Goal: Use online tool/utility: Utilize a website feature to perform a specific function

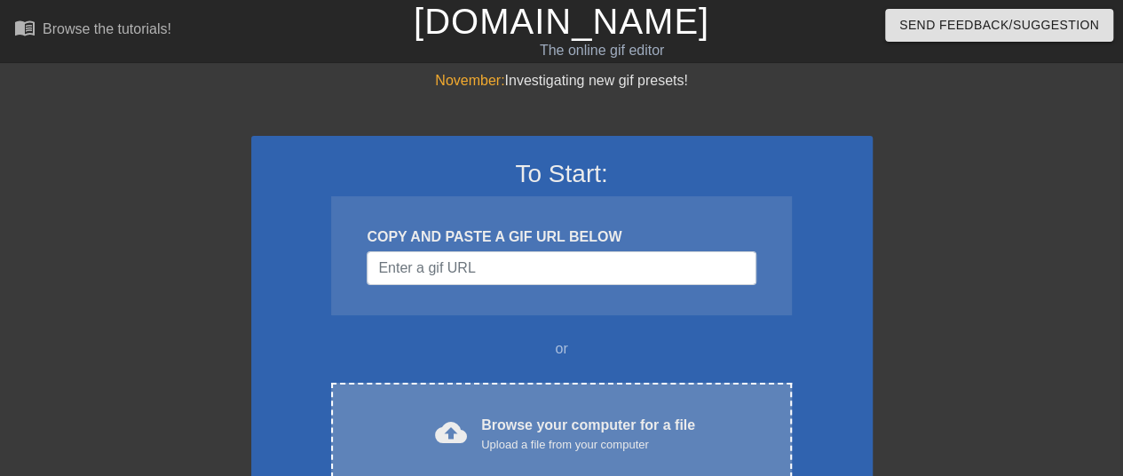
click at [486, 421] on div "Browse your computer for a file Upload a file from your computer" at bounding box center [588, 433] width 214 height 39
click at [478, 414] on div "cloud_upload Browse your computer for a file Upload a file from your computer" at bounding box center [560, 434] width 385 height 40
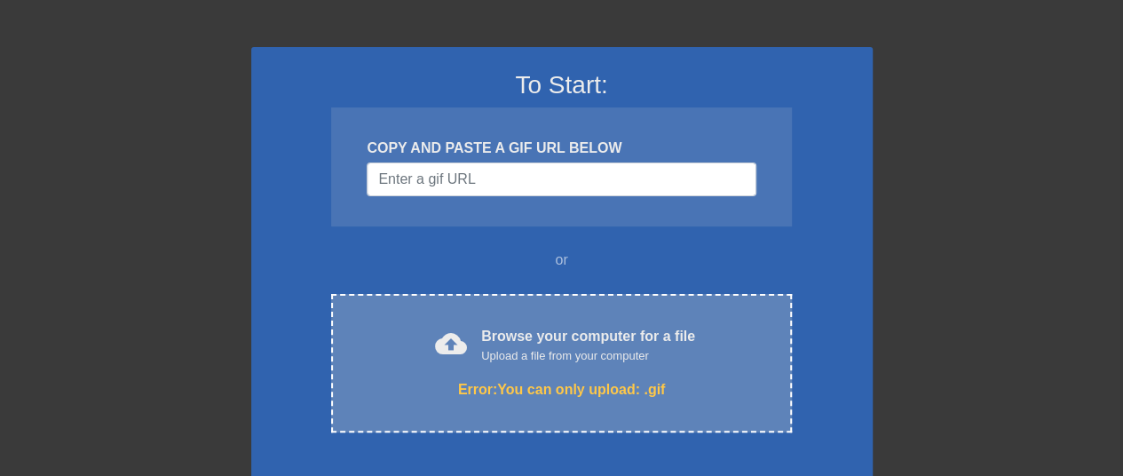
scroll to position [39, 0]
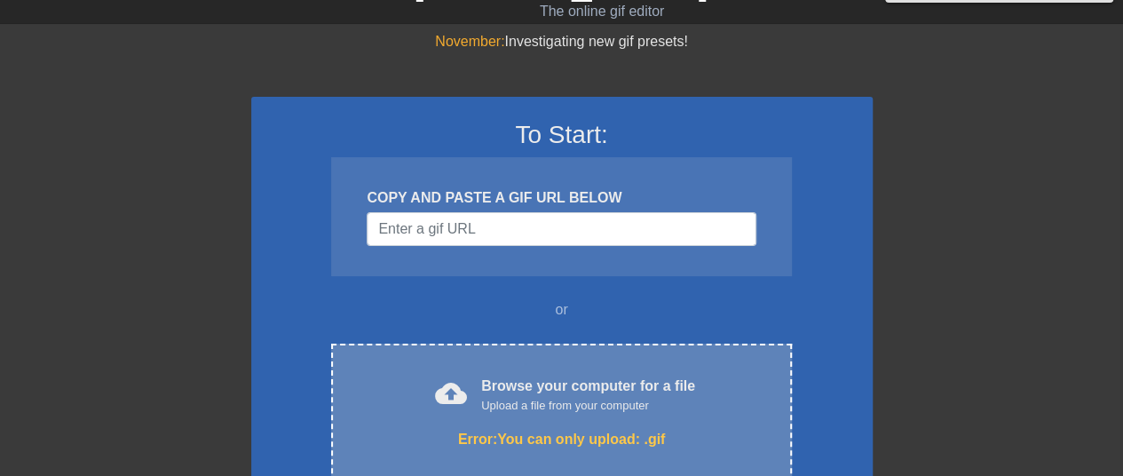
click at [684, 333] on div "To Start: COPY AND PASTE A GIF URL BELOW or cloud_upload Browse your computer f…" at bounding box center [561, 333] width 621 height 472
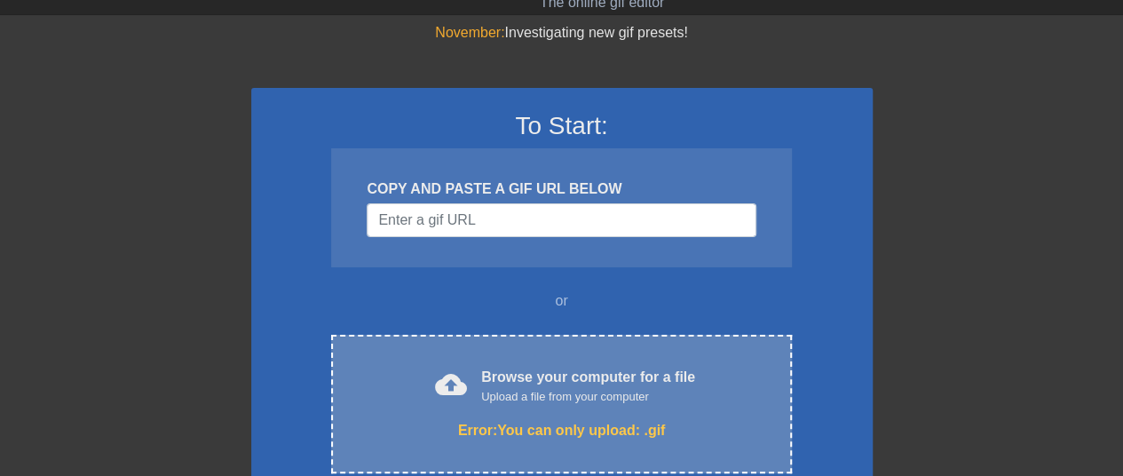
scroll to position [89, 0]
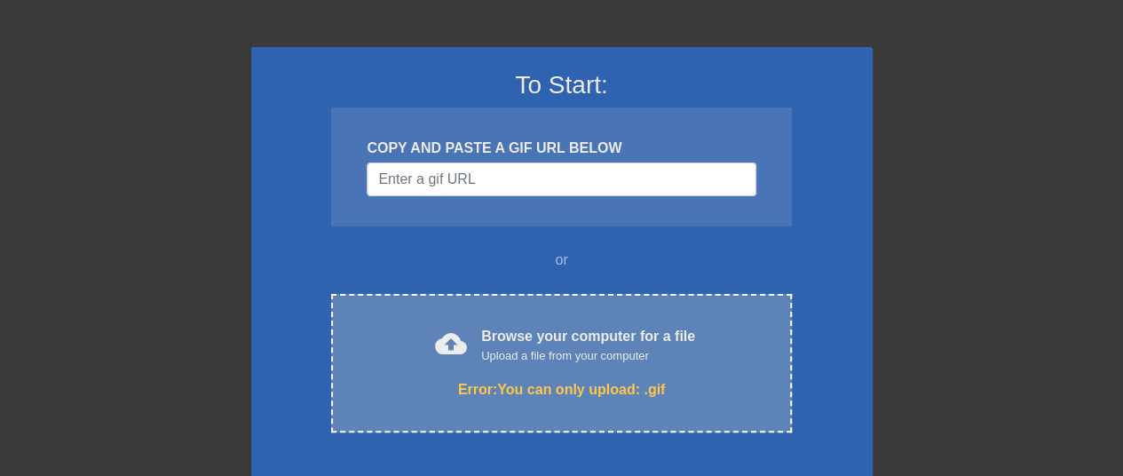
click at [607, 379] on div "Error: You can only upload: .gif" at bounding box center [560, 389] width 385 height 21
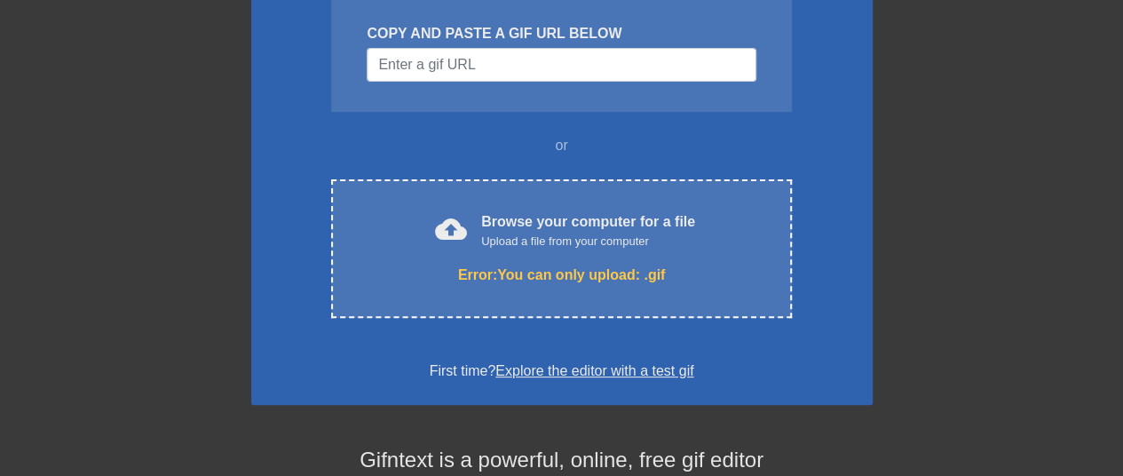
scroll to position [177, 0]
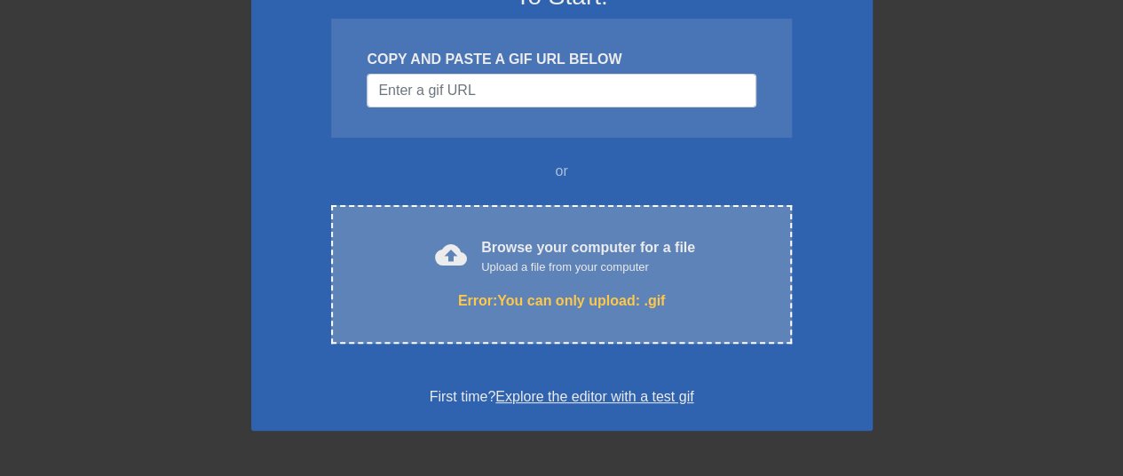
click at [595, 296] on div "Error: You can only upload: .gif" at bounding box center [560, 300] width 385 height 21
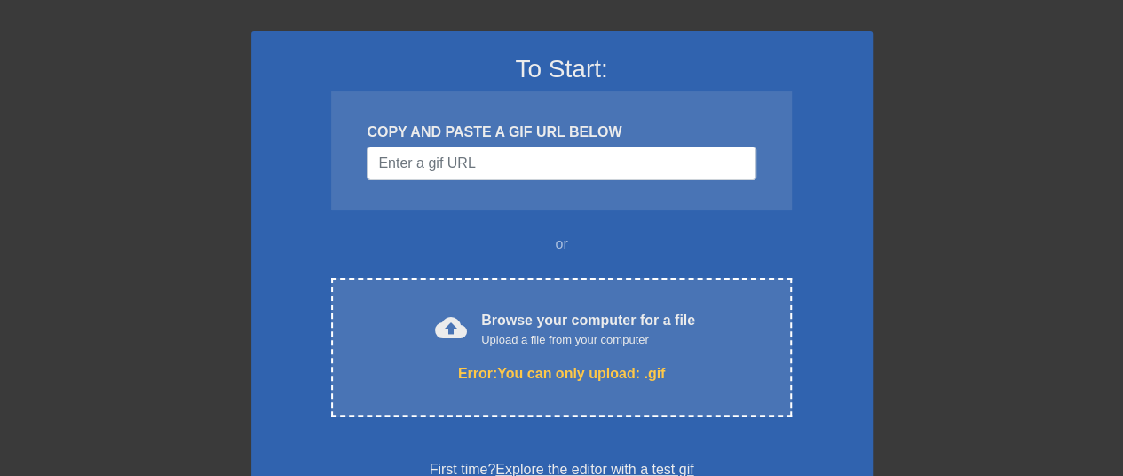
scroll to position [89, 0]
